Goal: Obtain resource: Download file/media

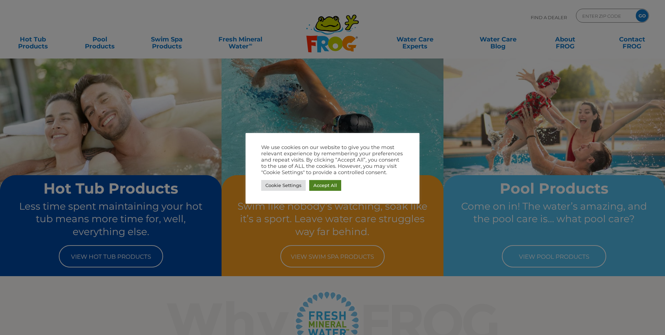
click at [328, 187] on link "Accept All" at bounding box center [325, 185] width 32 height 11
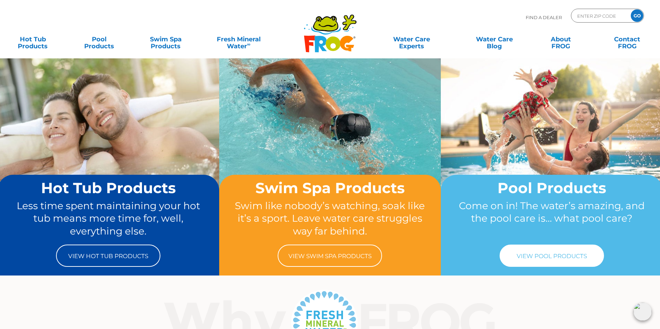
click at [548, 257] on link "View Pool Products" at bounding box center [551, 256] width 104 height 22
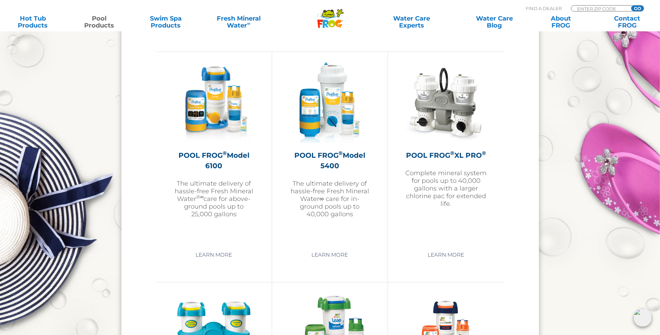
scroll to position [1008, 0]
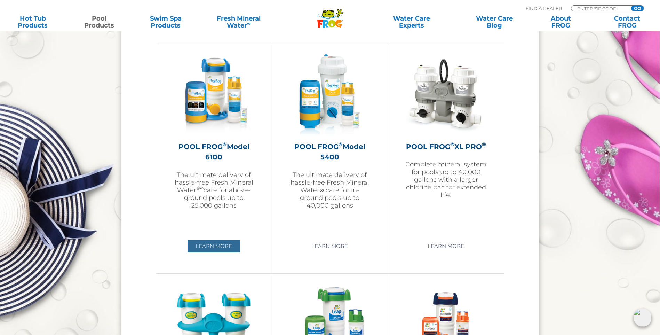
click at [222, 244] on link "Learn More" at bounding box center [213, 246] width 53 height 13
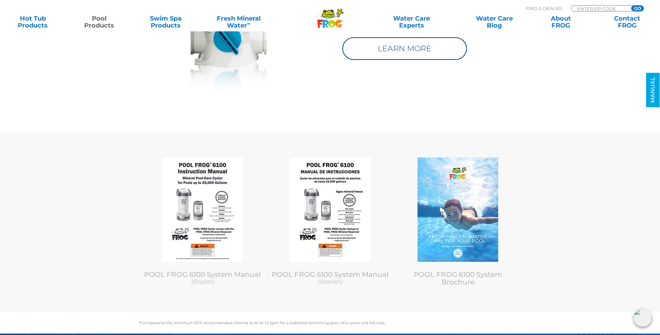
scroll to position [2956, 0]
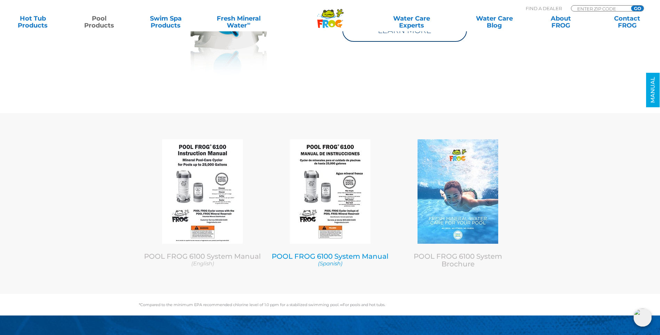
click at [332, 205] on img at bounding box center [330, 191] width 81 height 104
click at [197, 198] on img at bounding box center [202, 191] width 81 height 104
